Goal: Information Seeking & Learning: Learn about a topic

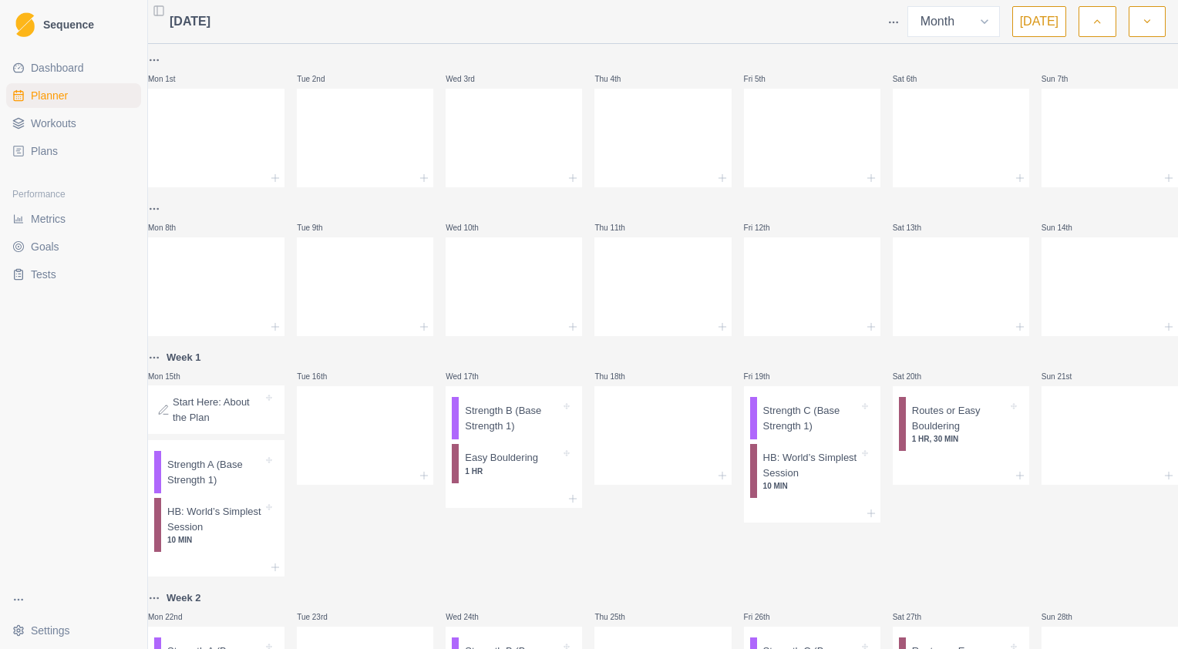
select select "month"
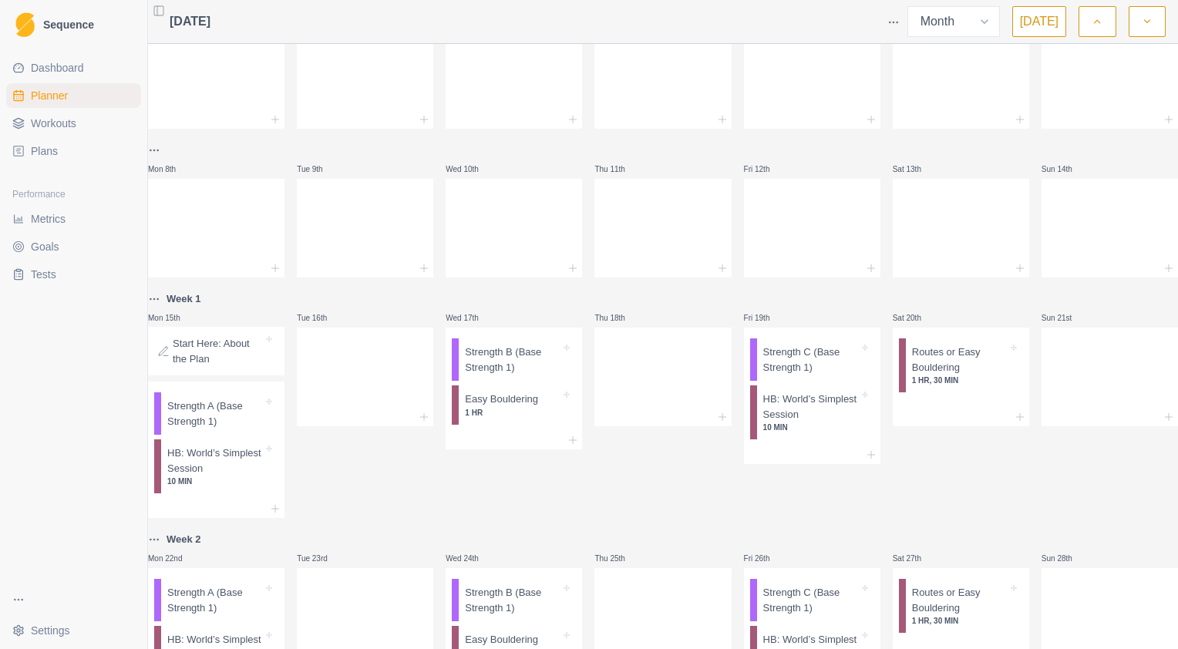
scroll to position [43, 0]
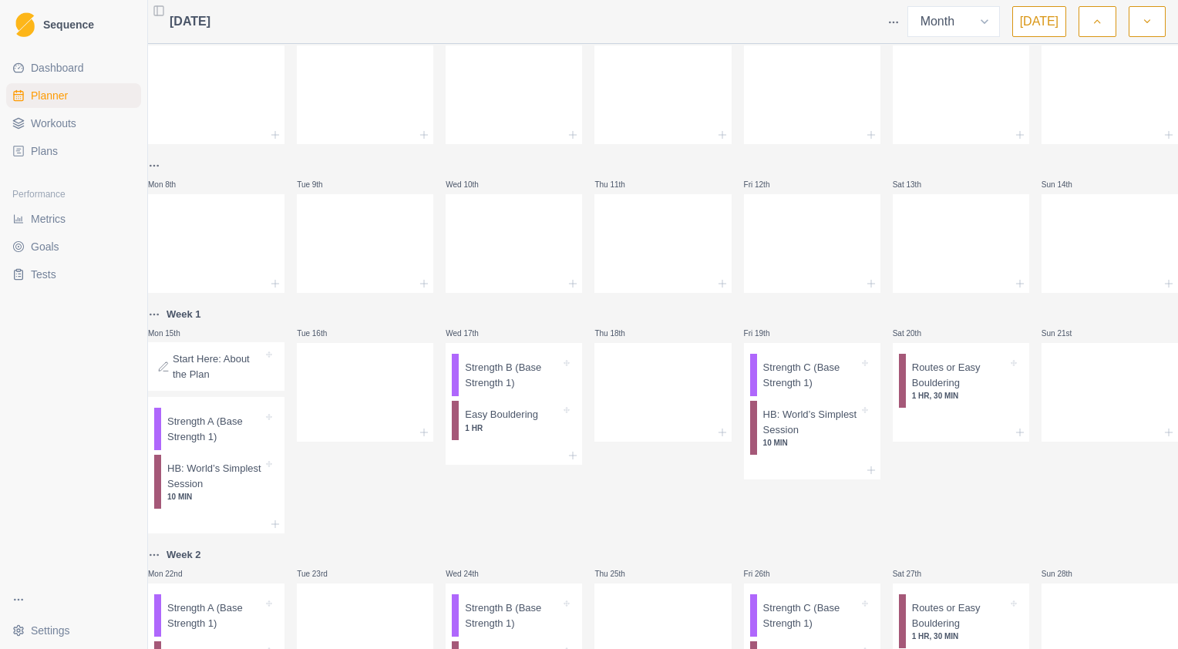
click at [1151, 25] on icon "button" at bounding box center [1147, 21] width 11 height 15
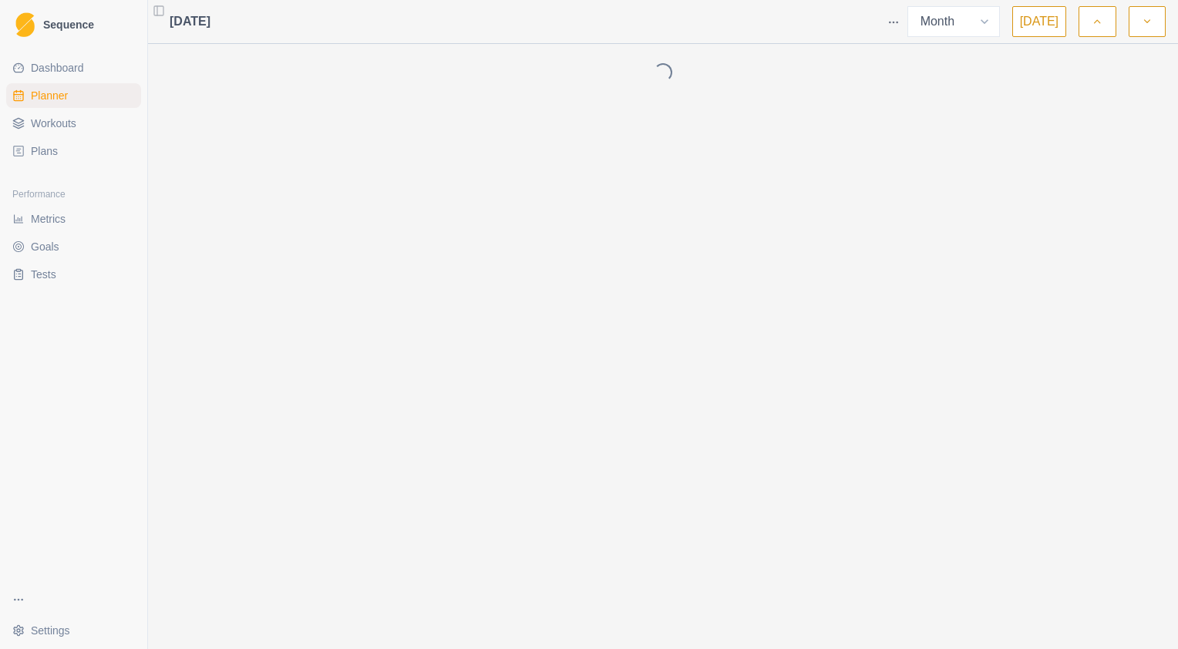
scroll to position [0, 0]
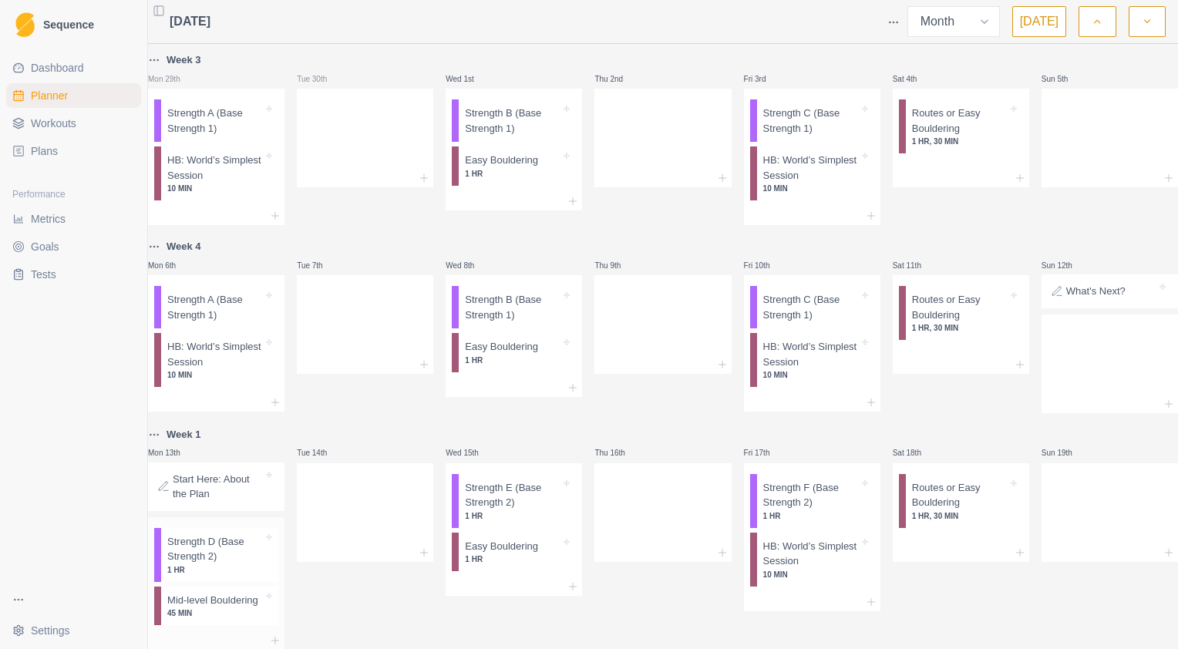
click at [213, 564] on p "Strength D (Base Strength 2)" at bounding box center [215, 549] width 96 height 30
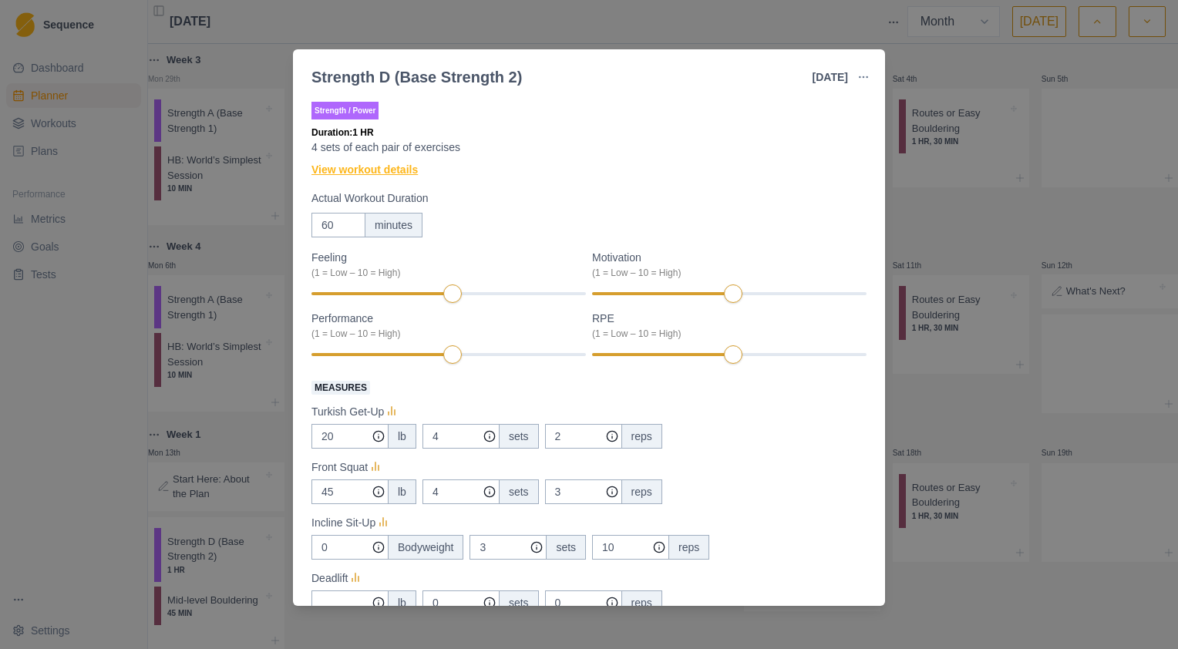
click at [394, 172] on link "View workout details" at bounding box center [364, 170] width 106 height 16
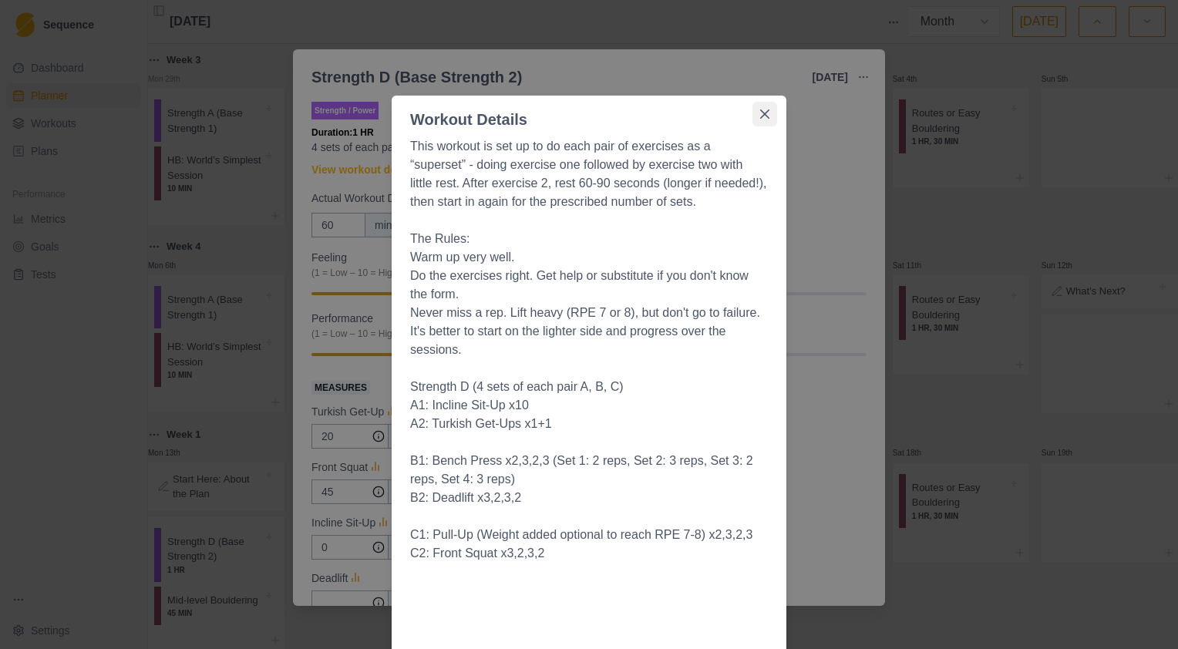
click at [760, 112] on icon "Close" at bounding box center [764, 113] width 9 height 9
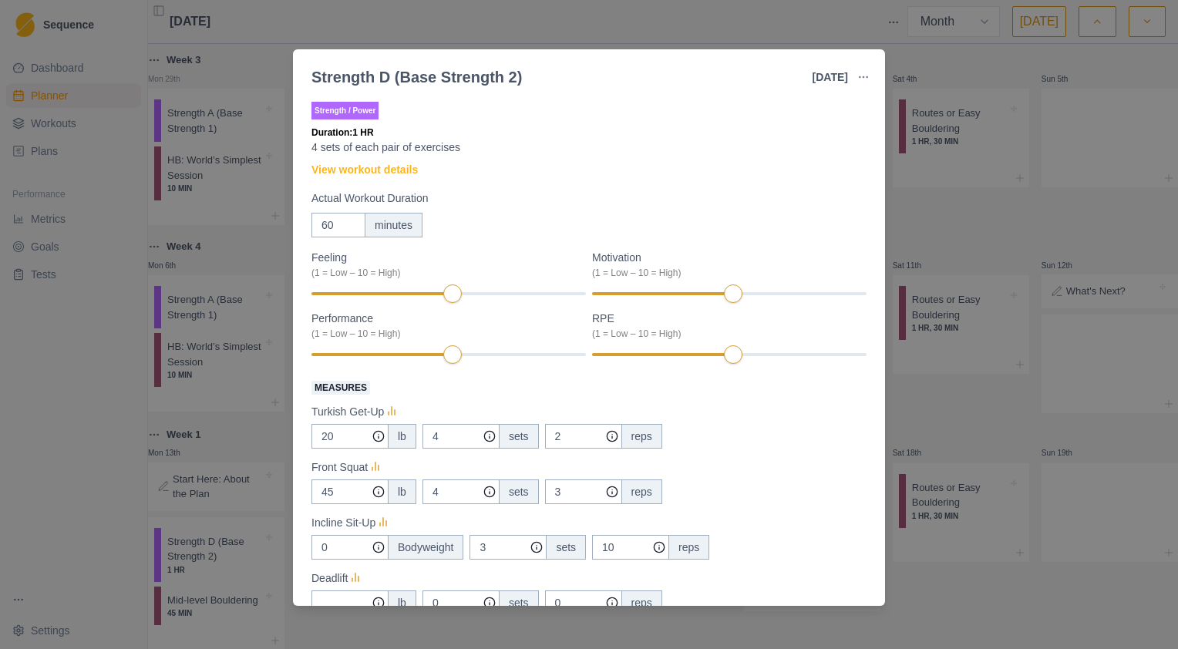
click at [966, 207] on div "Strength D (Base Strength 2) [DATE] Link To Goal View Workout Metrics Edit Orig…" at bounding box center [589, 324] width 1178 height 649
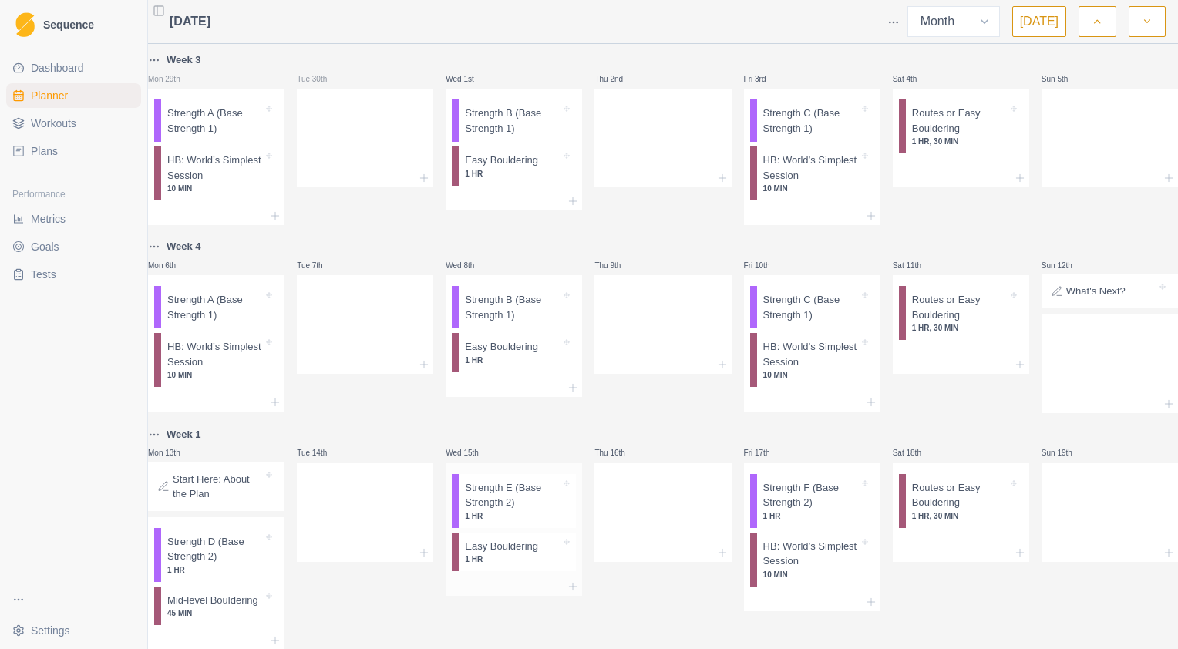
click at [506, 507] on p "Strength E (Base Strength 2)" at bounding box center [513, 495] width 96 height 30
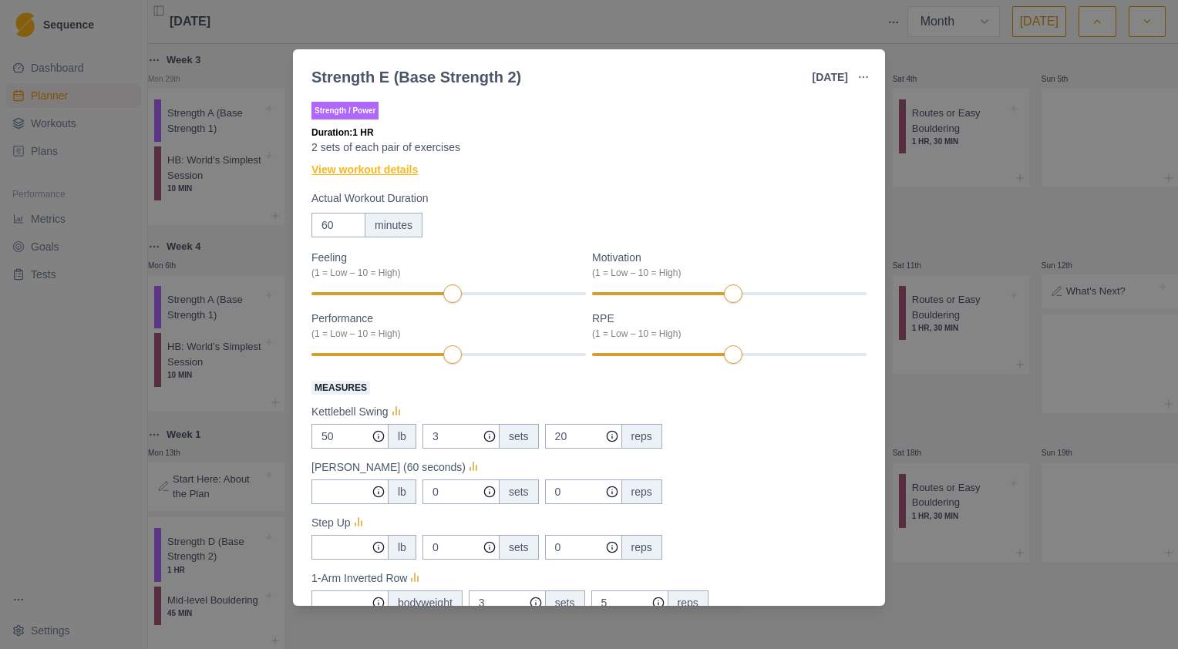
click at [386, 171] on link "View workout details" at bounding box center [364, 170] width 106 height 16
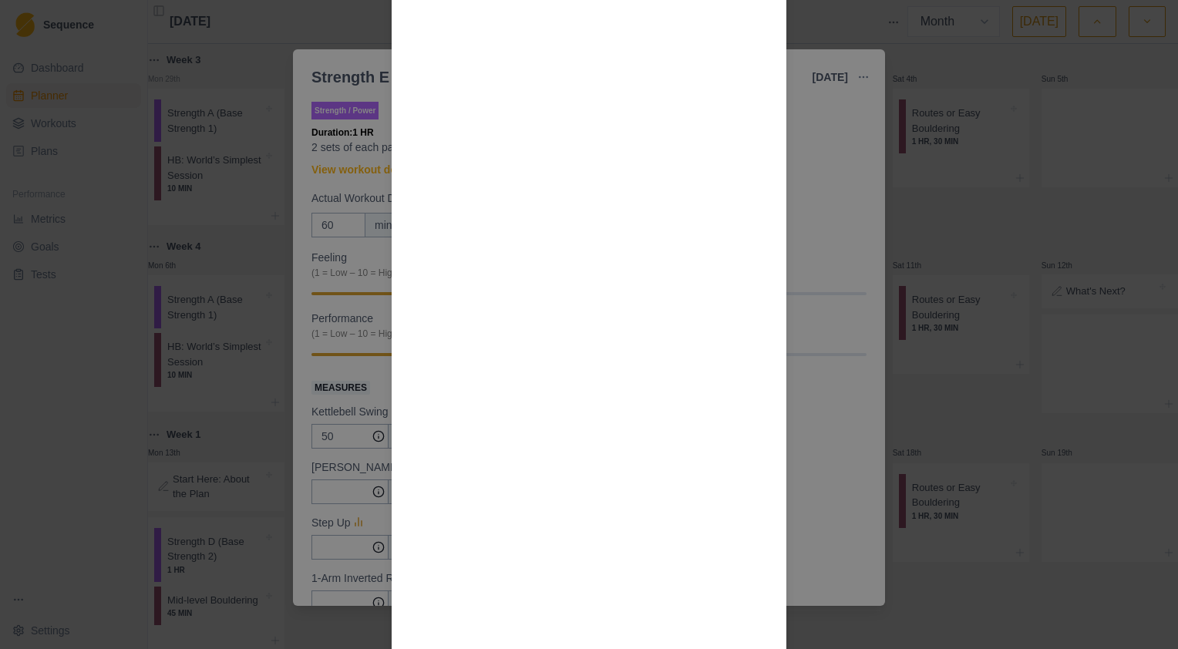
scroll to position [1681, 0]
click at [913, 253] on div "Workout Details This workout is set up to do each pair of exercises as a “super…" at bounding box center [589, 324] width 1178 height 649
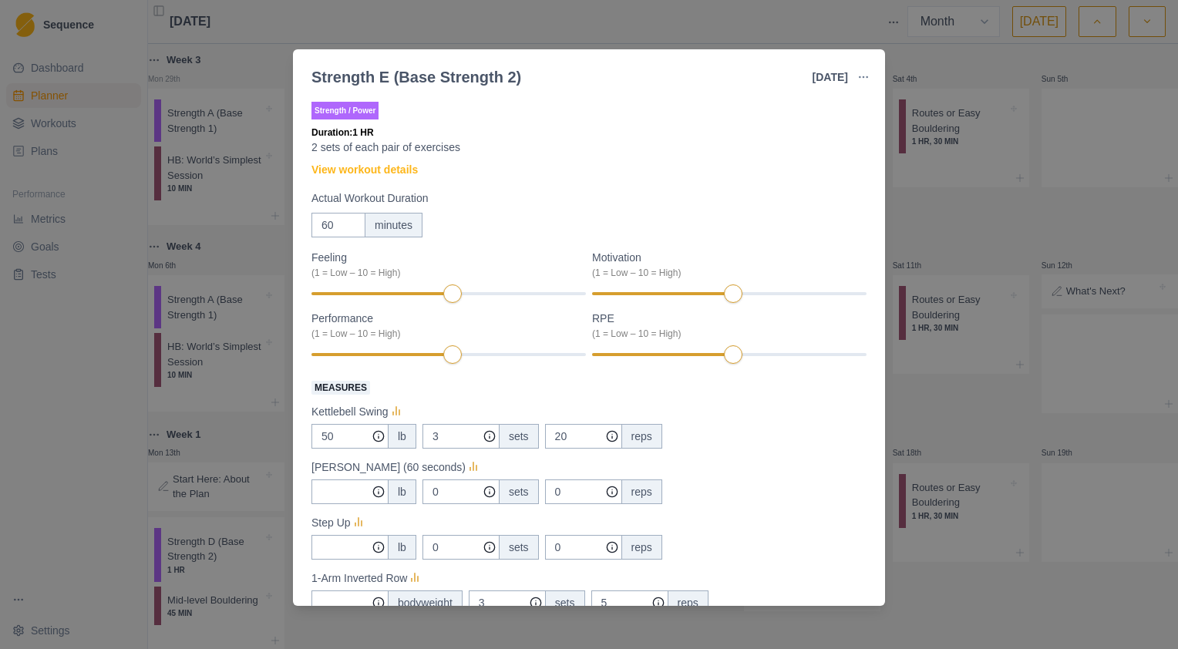
click at [982, 227] on div "Strength E (Base Strength 2) [DATE] Link To Goal View Workout Metrics Edit Orig…" at bounding box center [589, 324] width 1178 height 649
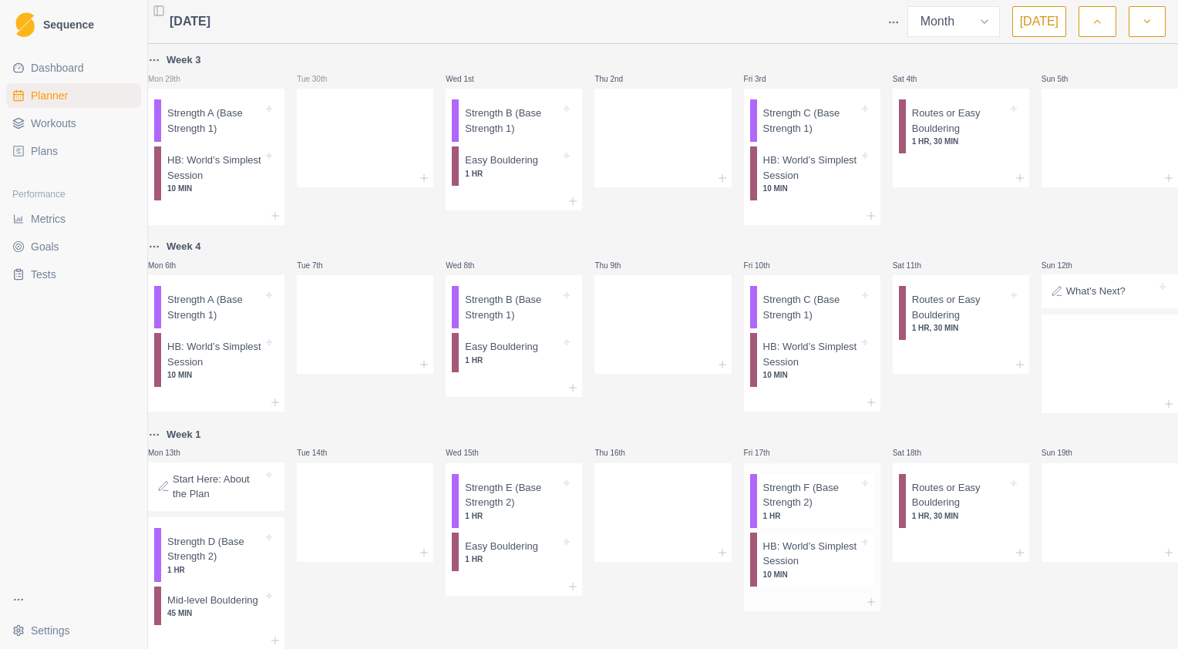
click at [805, 499] on p "Strength F (Base Strength 2)" at bounding box center [811, 495] width 96 height 30
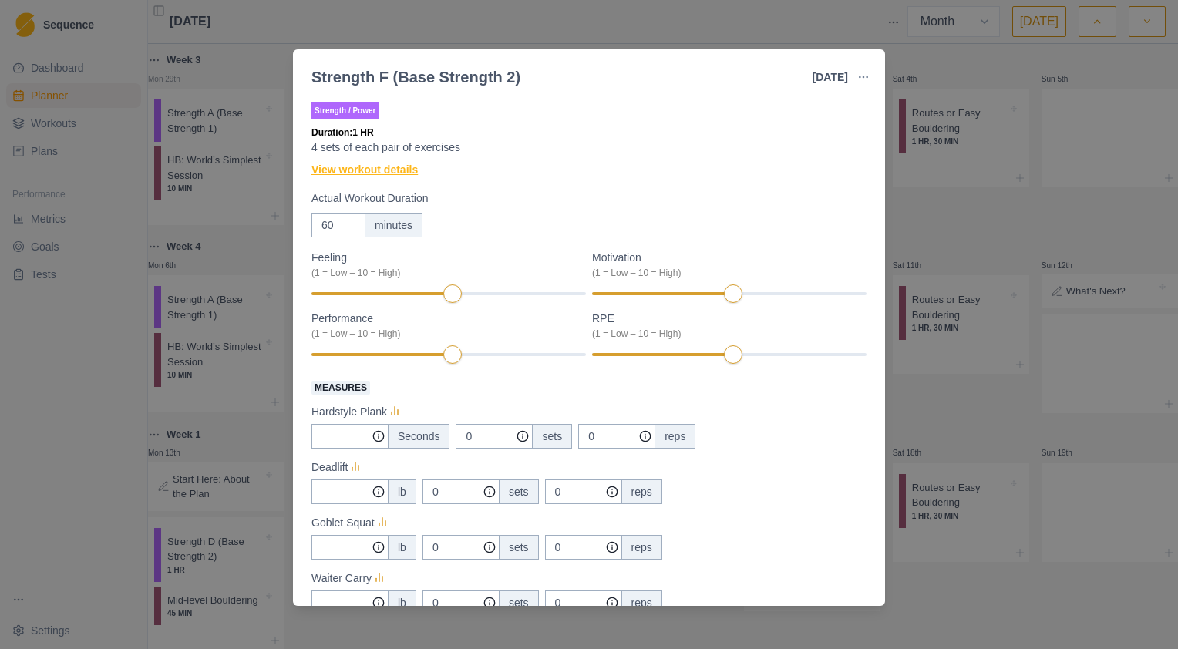
click at [365, 174] on link "View workout details" at bounding box center [364, 170] width 106 height 16
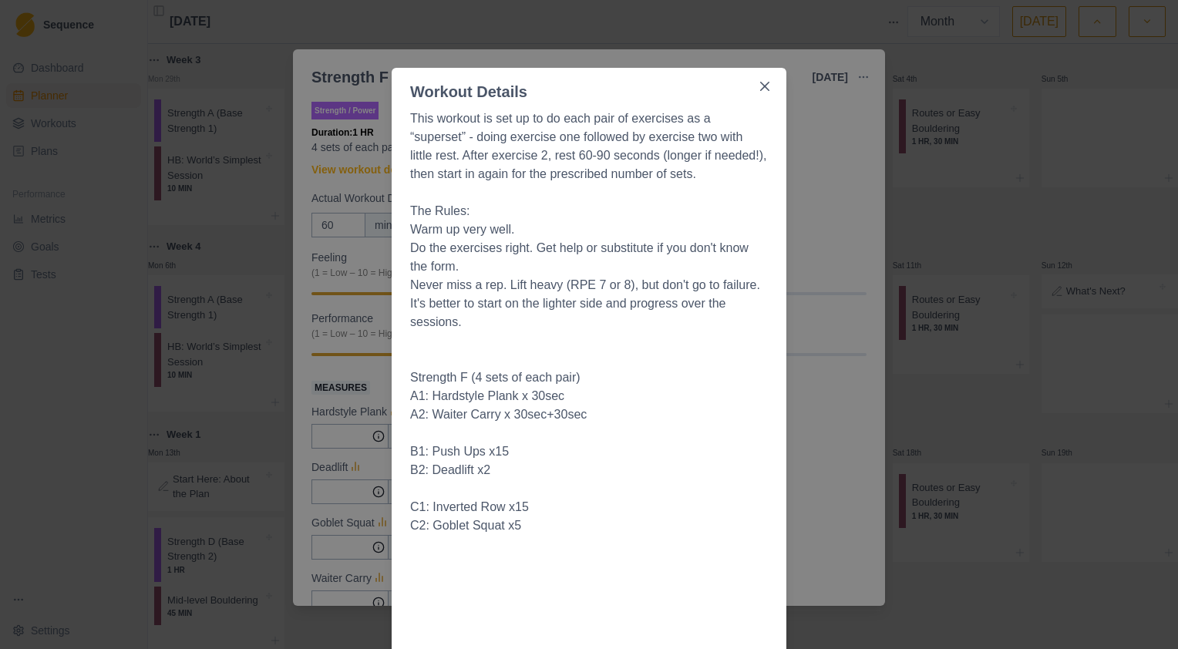
scroll to position [0, 0]
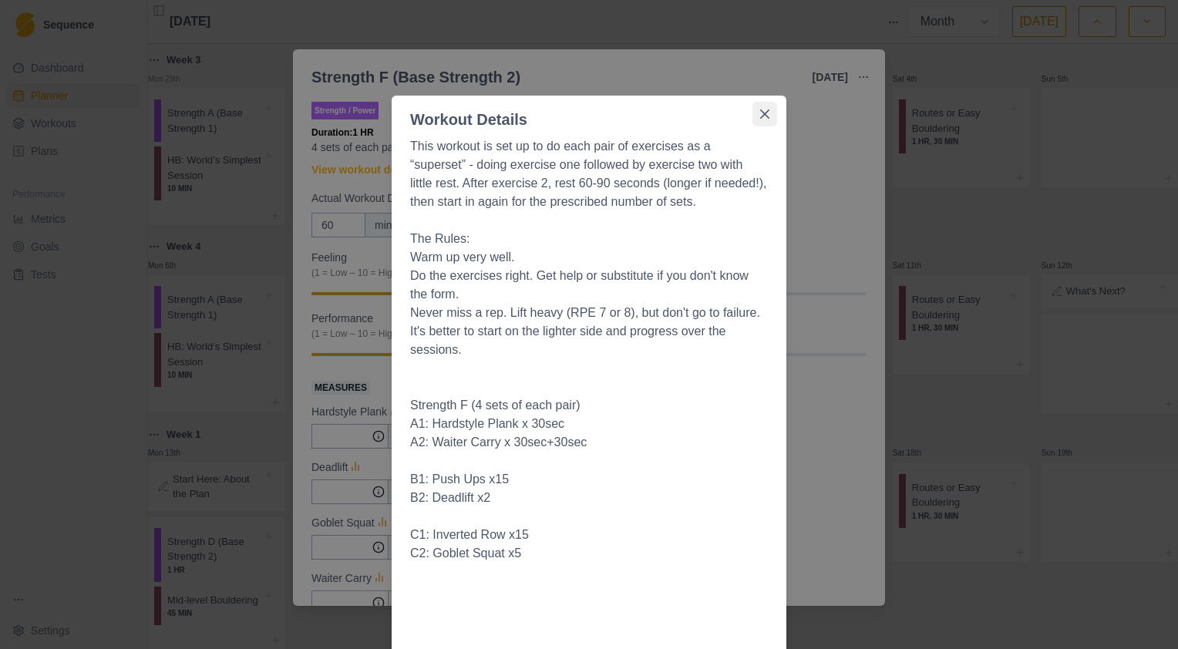
click at [753, 116] on button "Close" at bounding box center [765, 114] width 25 height 25
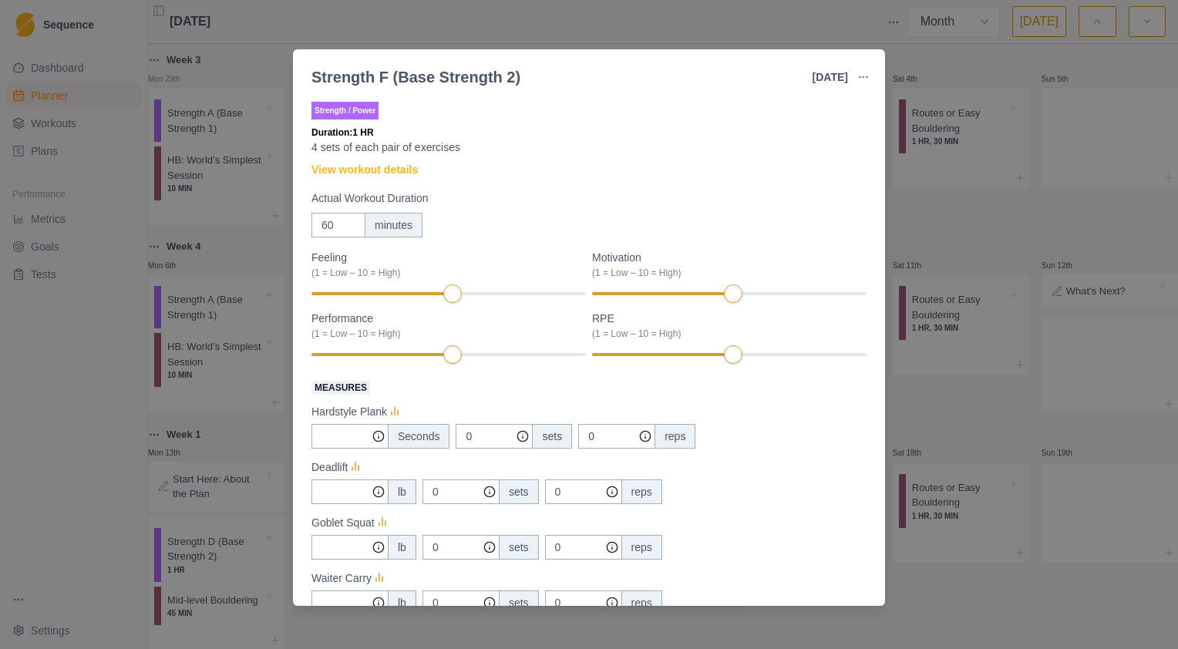
click at [988, 225] on div "Strength F (Base Strength 2) [DATE] Link To Goal View Workout Metrics Edit Orig…" at bounding box center [589, 324] width 1178 height 649
